Goal: Find specific page/section: Find specific page/section

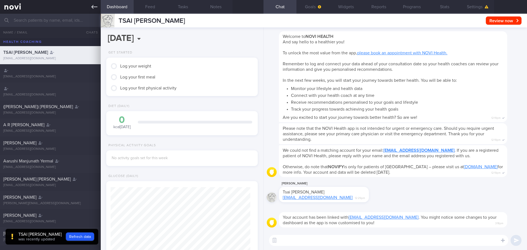
scroll to position [69, 138]
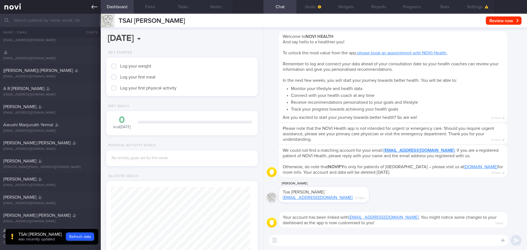
click at [97, 8] on icon at bounding box center [94, 7] width 6 height 6
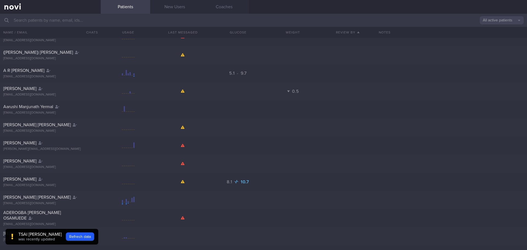
click at [119, 19] on input "text" at bounding box center [263, 20] width 527 height 13
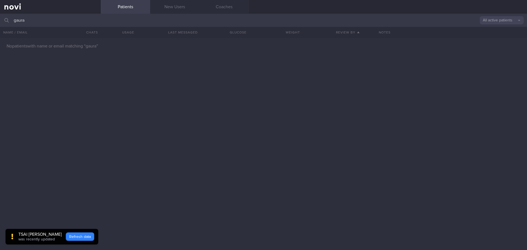
type input "gaura"
click at [72, 234] on button "Refresh data" at bounding box center [80, 236] width 28 height 8
